Goal: Check status: Check status

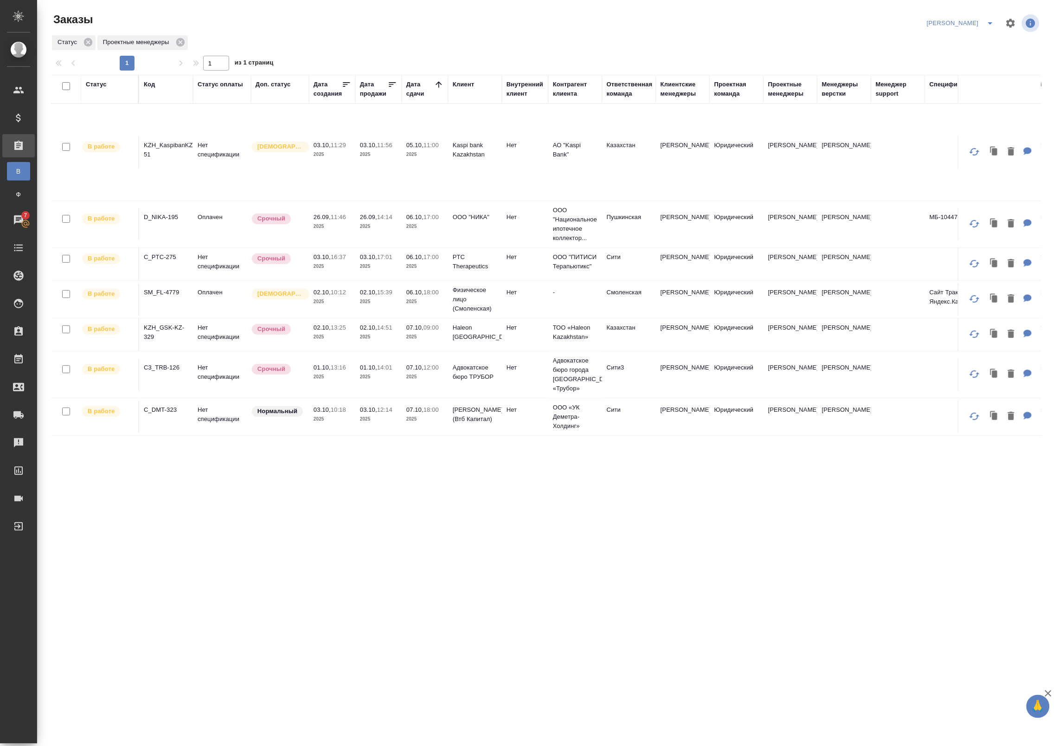
click at [372, 262] on p "2025" at bounding box center [378, 266] width 37 height 9
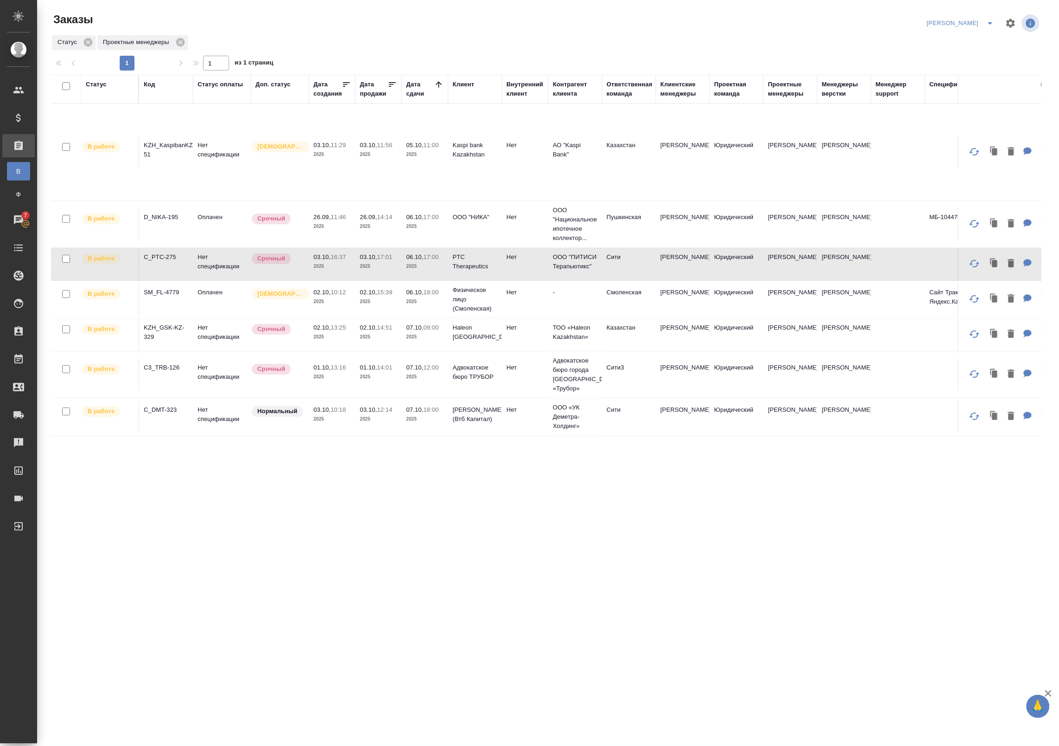
click at [372, 262] on p "2025" at bounding box center [378, 266] width 37 height 9
click at [274, 271] on td "Срочный" at bounding box center [280, 264] width 58 height 32
click at [274, 271] on tbody "В работе KZH_KaspibanKZ-51 Нет спецификации Святая троица 03.10, 11:29 2025 03.…" at bounding box center [718, 270] width 1335 height 332
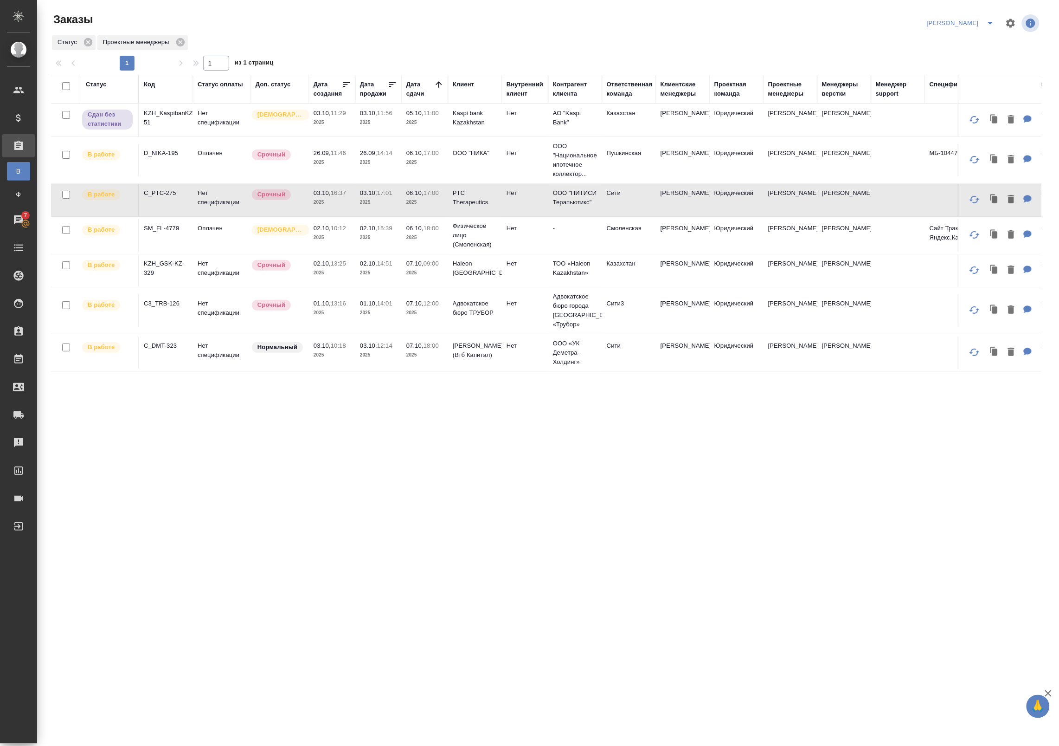
click at [303, 209] on td "Срочный" at bounding box center [280, 200] width 58 height 32
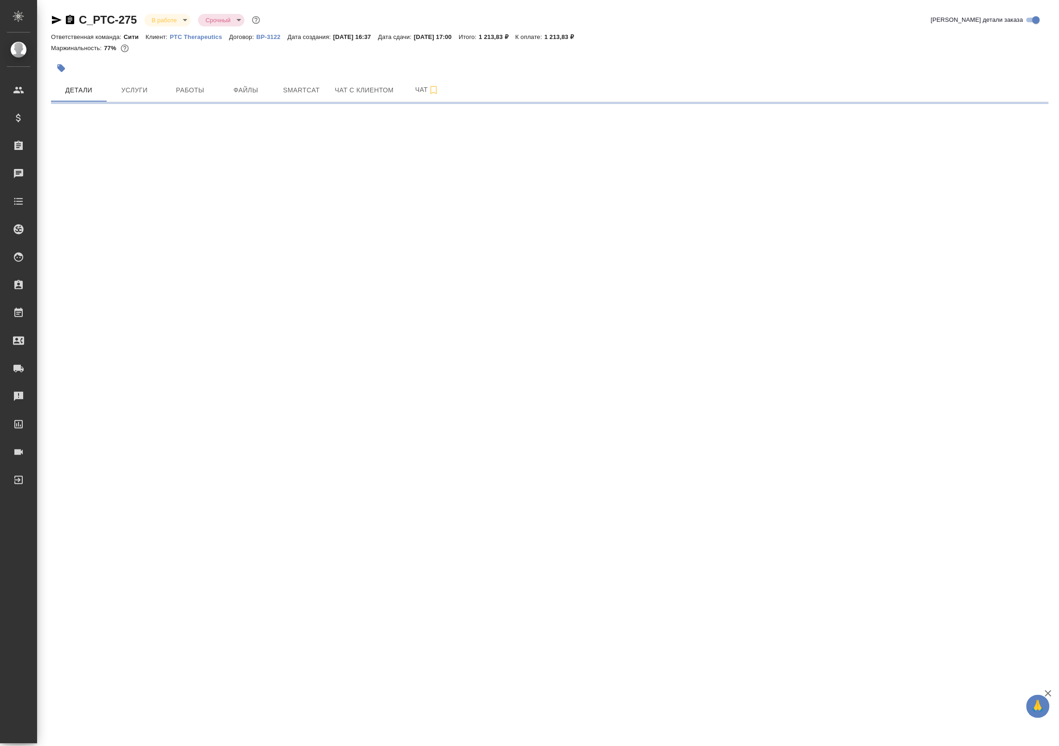
select select "RU"
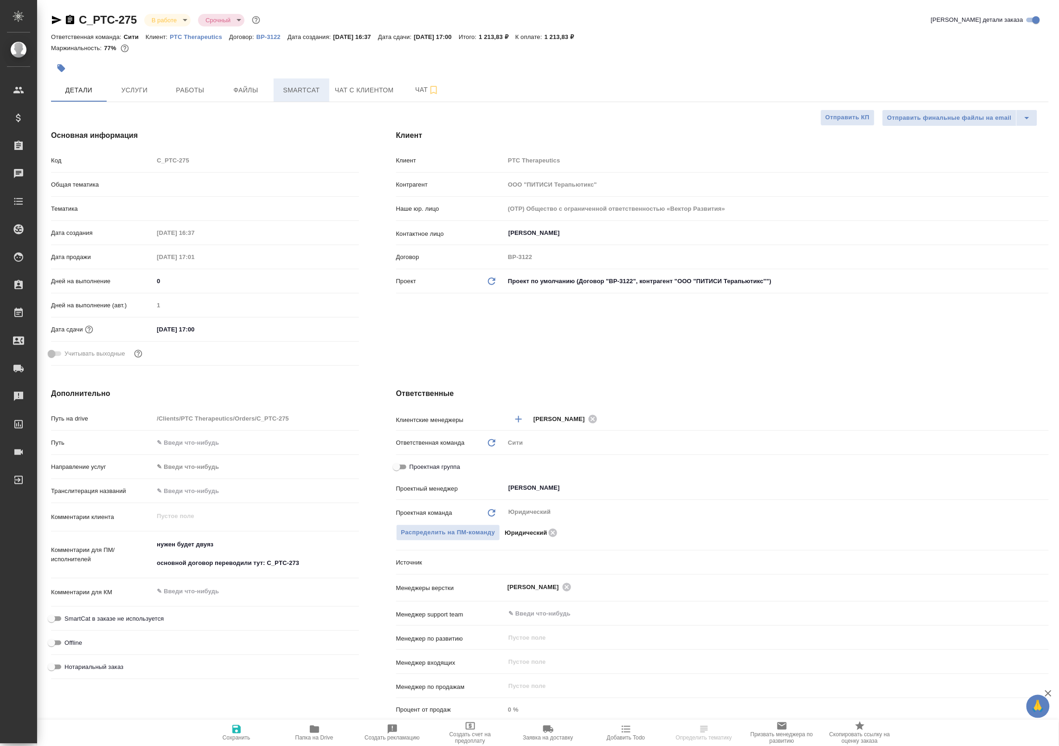
type textarea "x"
click at [284, 86] on span "Smartcat" at bounding box center [301, 90] width 45 height 12
type textarea "x"
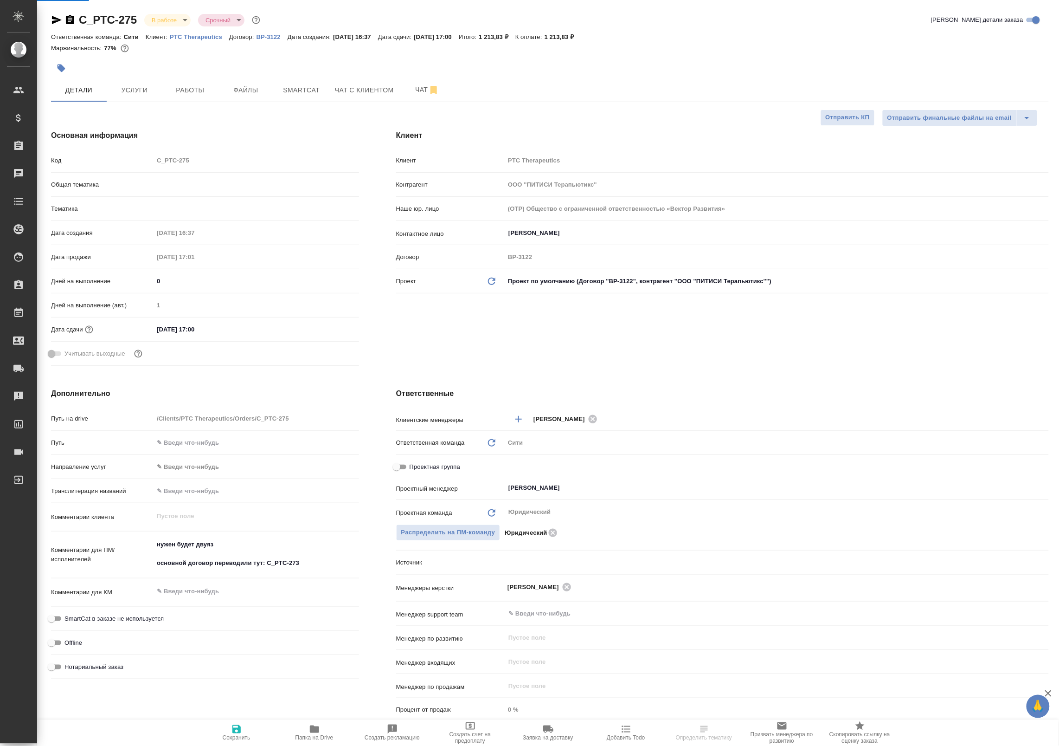
type textarea "x"
click at [193, 89] on span "Работы" at bounding box center [190, 90] width 45 height 12
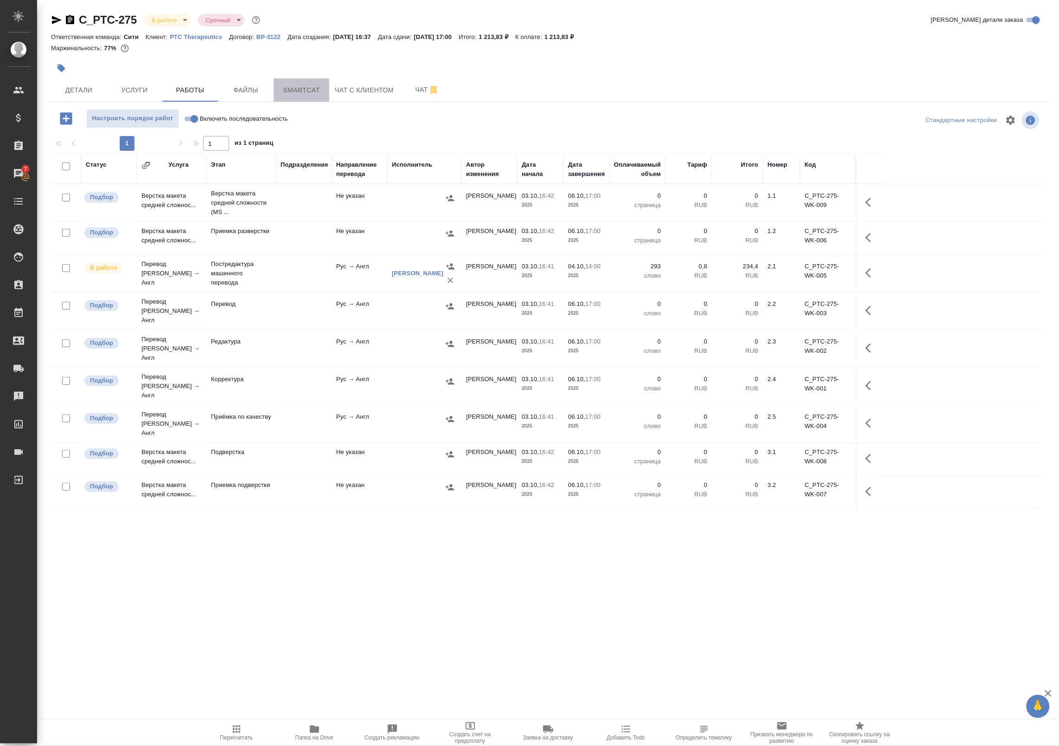
click at [295, 88] on span "Smartcat" at bounding box center [301, 90] width 45 height 12
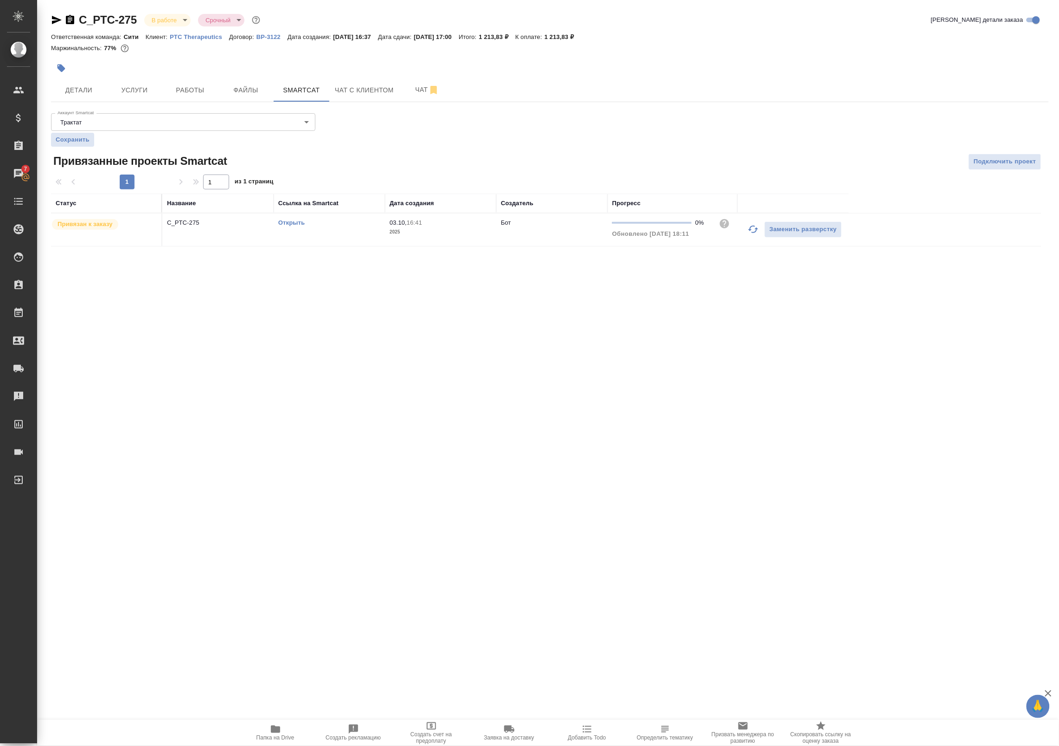
click at [290, 221] on link "Открыть" at bounding box center [291, 222] width 26 height 7
click at [186, 88] on span "Работы" at bounding box center [190, 90] width 45 height 12
click at [180, 84] on span "Работы" at bounding box center [190, 90] width 45 height 12
